Goal: Information Seeking & Learning: Learn about a topic

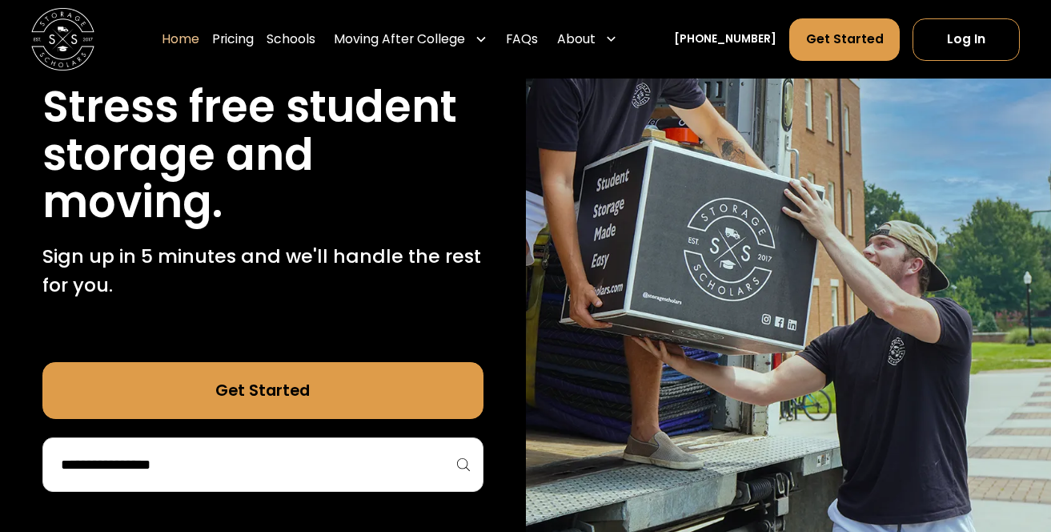
scroll to position [195, 0]
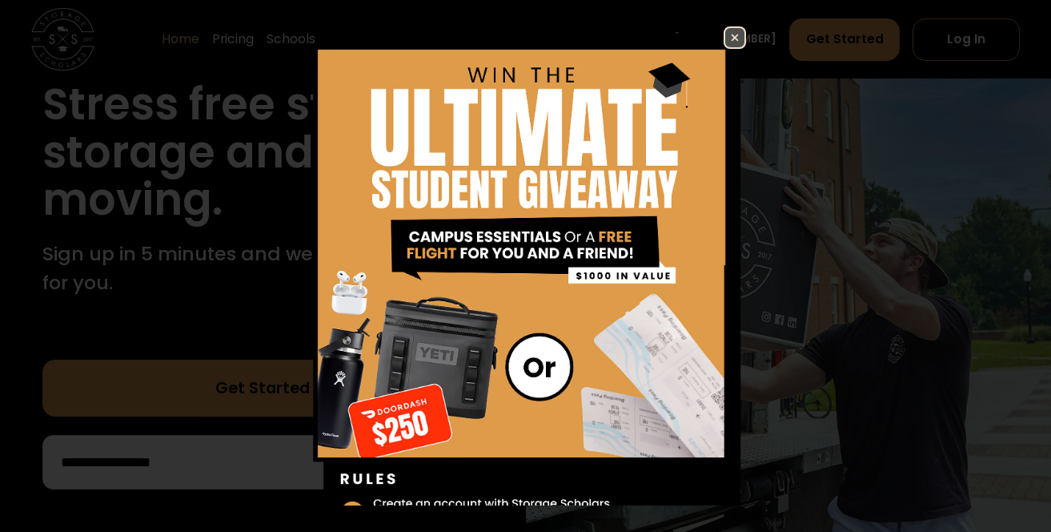
click at [740, 40] on img at bounding box center [734, 37] width 19 height 19
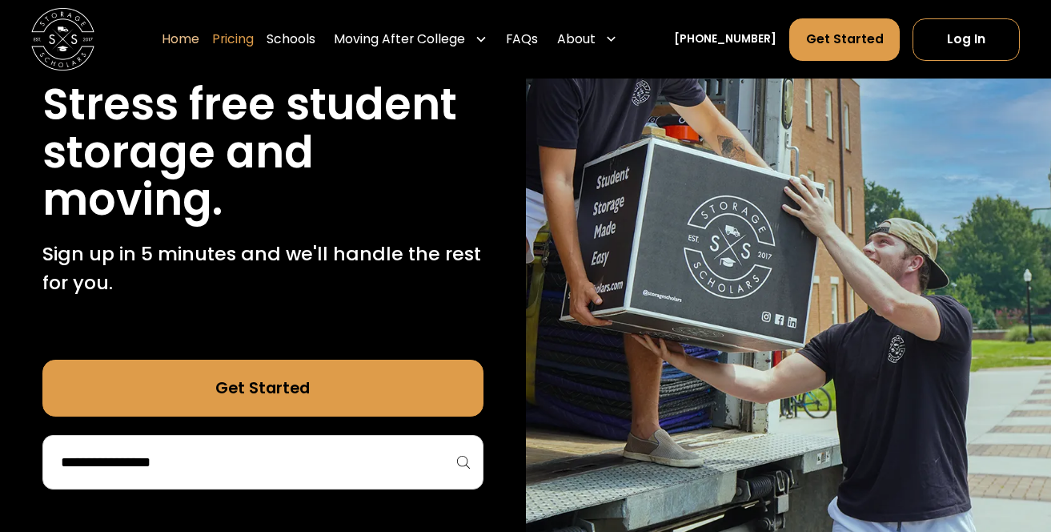
click at [254, 39] on link "Pricing" at bounding box center [233, 40] width 42 height 44
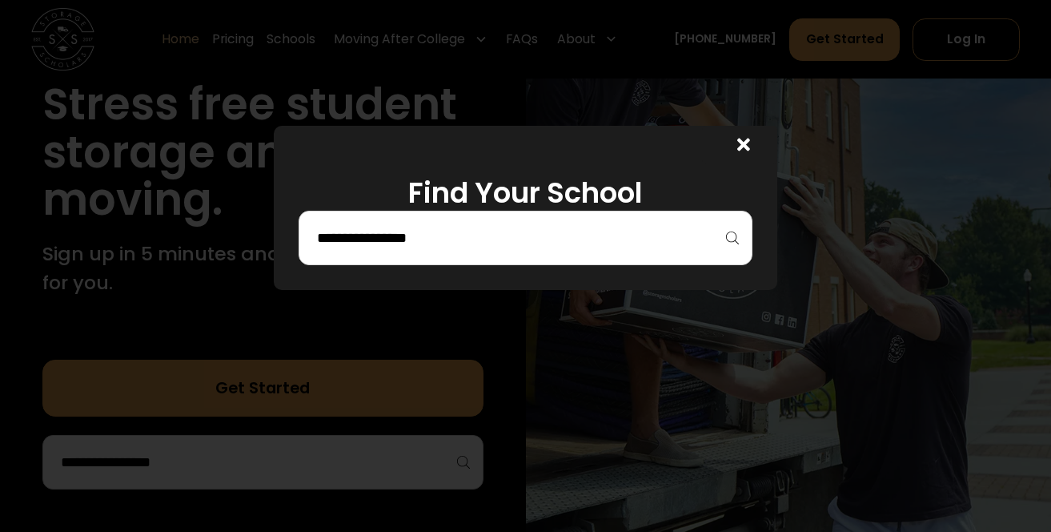
click at [595, 247] on input "search" at bounding box center [524, 237] width 419 height 27
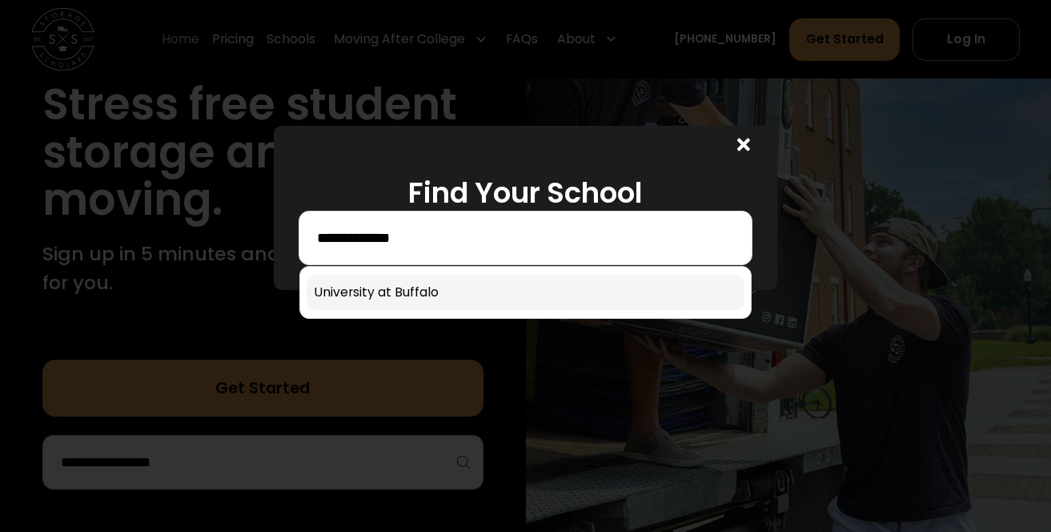
type input "**********"
click at [432, 288] on link at bounding box center [525, 292] width 437 height 35
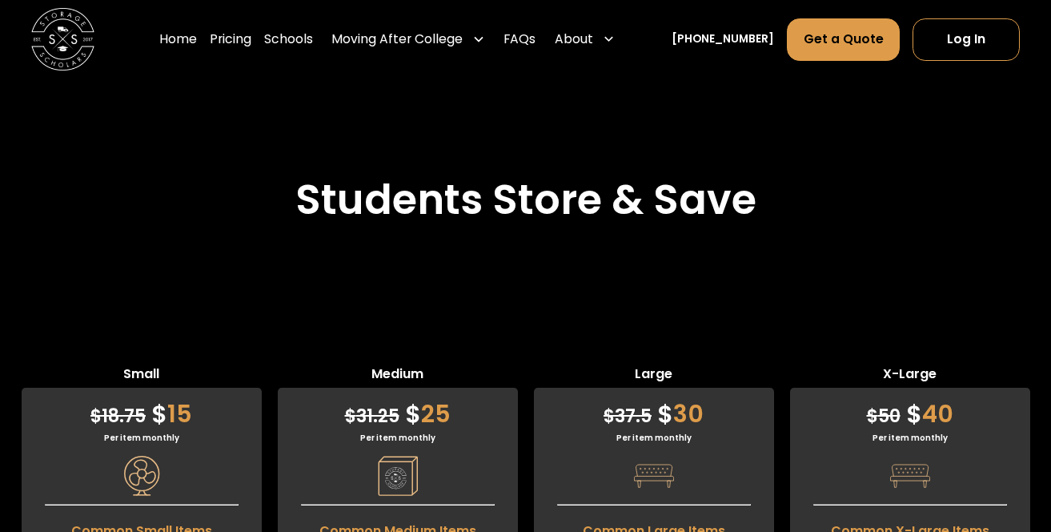
scroll to position [3613, 0]
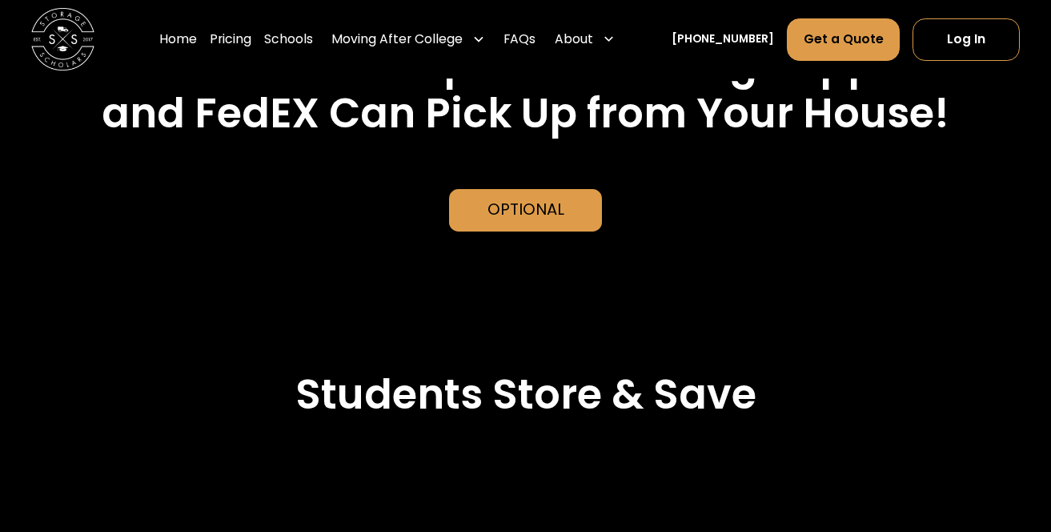
scroll to position [3412, 0]
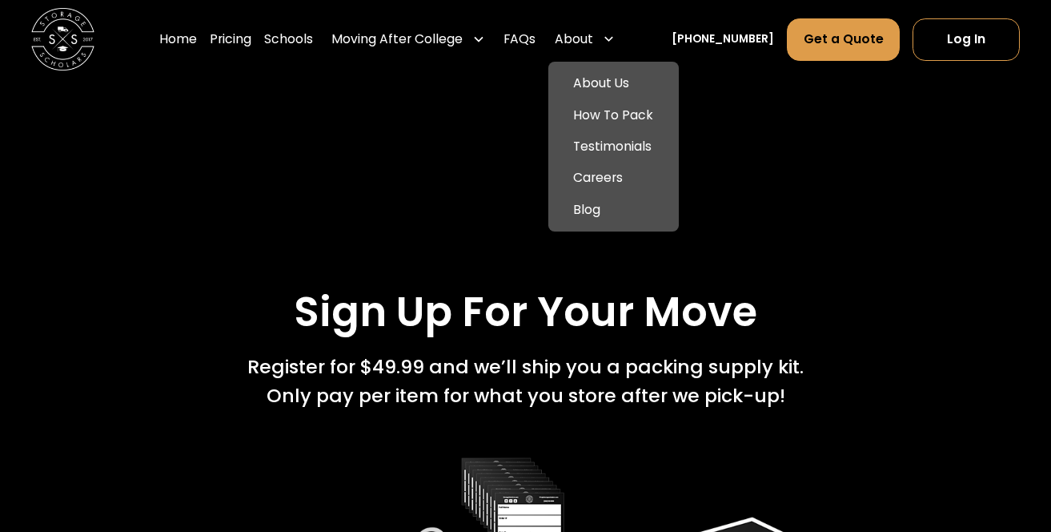
scroll to position [2036, 0]
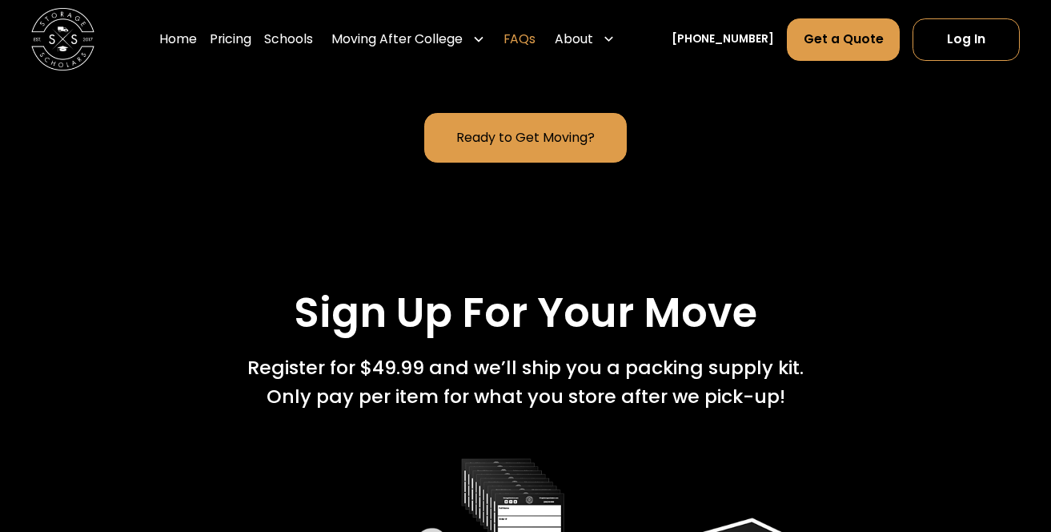
click at [536, 40] on link "FAQs" at bounding box center [520, 40] width 32 height 44
